Goal: Navigation & Orientation: Find specific page/section

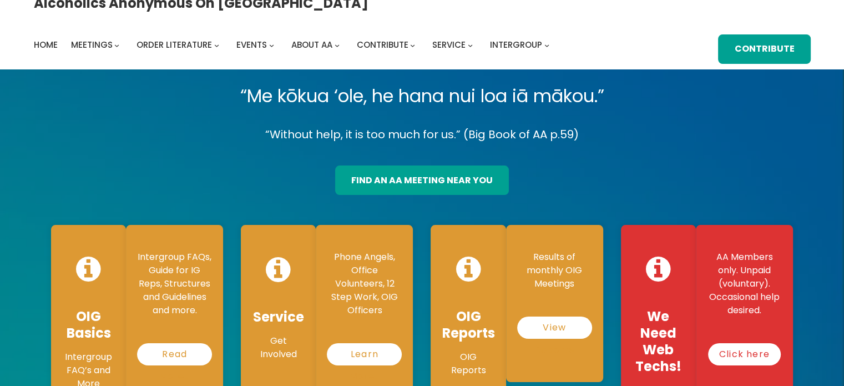
scroll to position [17, 0]
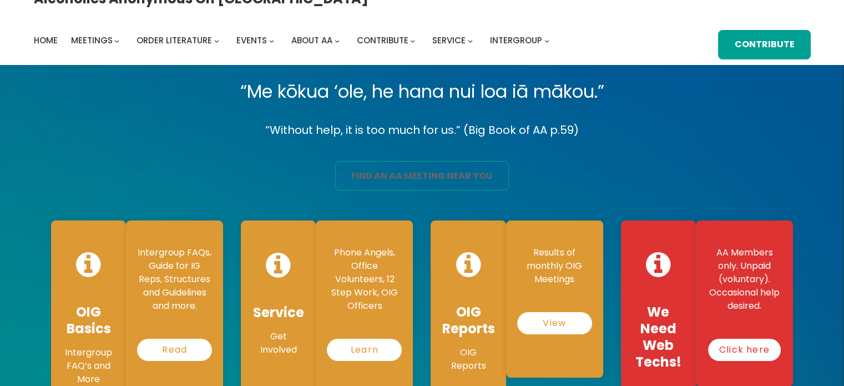
click at [402, 175] on link "find an aa meeting near you" at bounding box center [422, 175] width 174 height 29
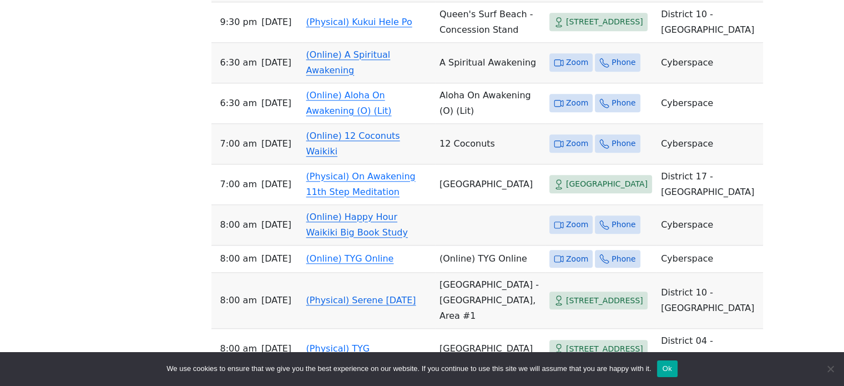
scroll to position [1127, 0]
